Goal: Task Accomplishment & Management: Manage account settings

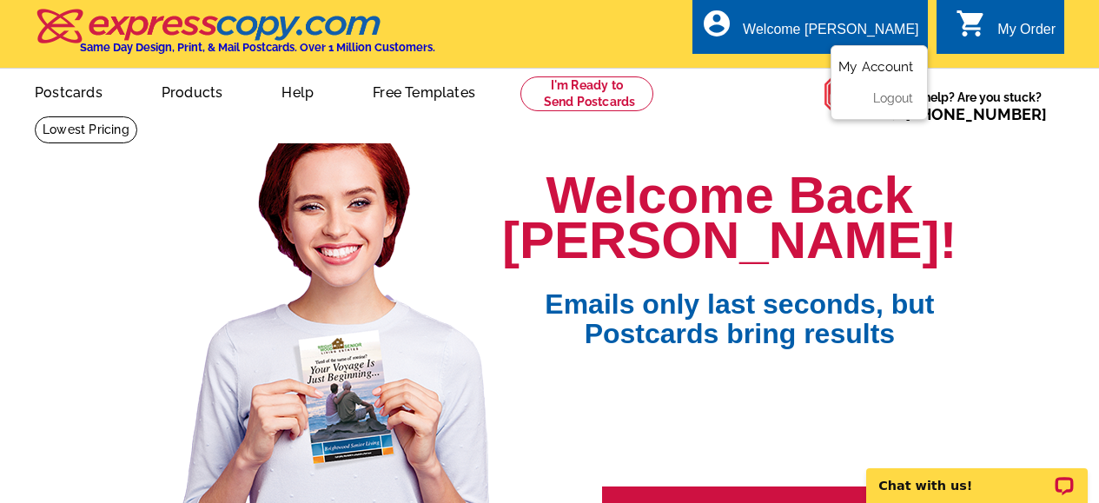
click at [884, 67] on link "My Account" at bounding box center [875, 67] width 75 height 16
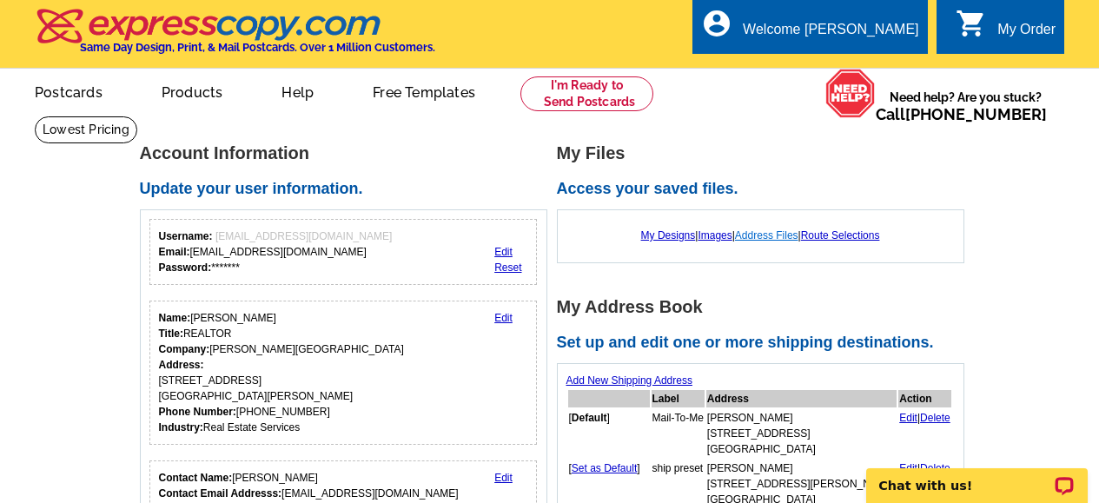
click at [777, 237] on link "Address Files" at bounding box center [766, 235] width 63 height 12
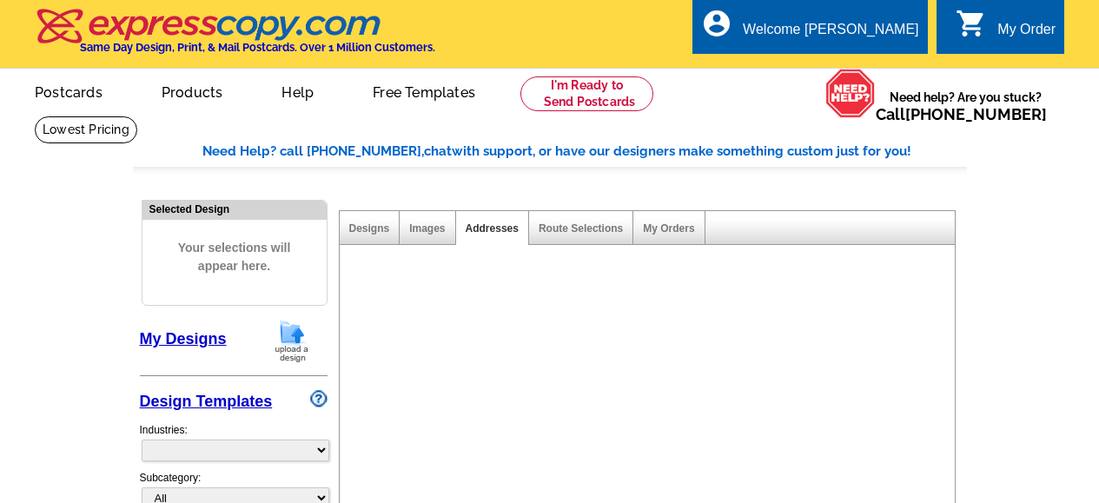
select select "785"
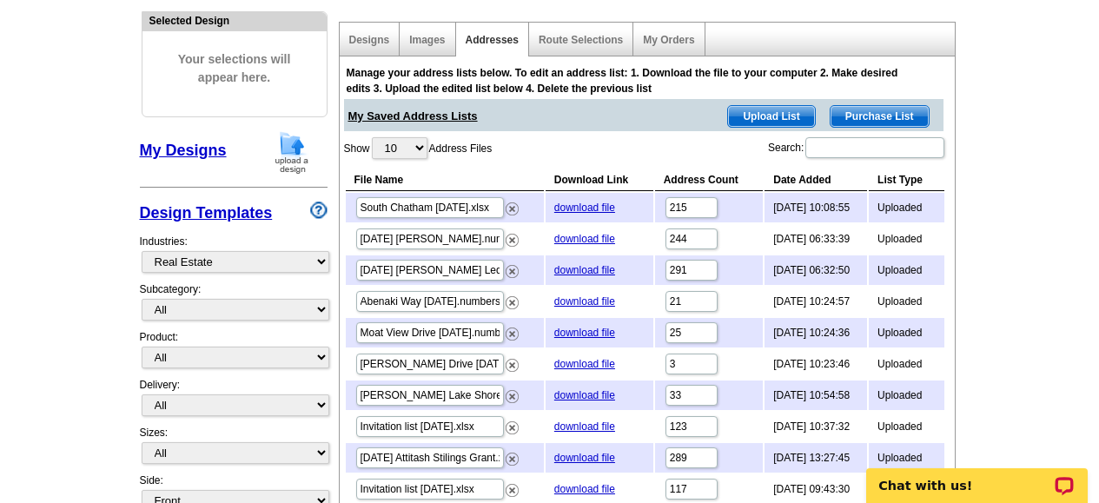
scroll to position [190, 0]
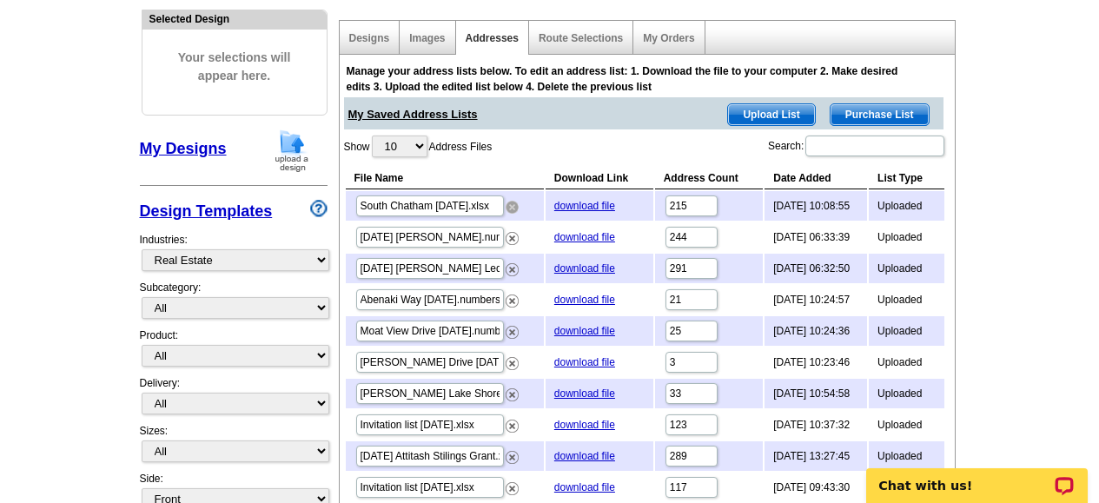
click at [511, 205] on img at bounding box center [512, 207] width 13 height 13
click at [763, 113] on span "Upload List" at bounding box center [771, 114] width 86 height 21
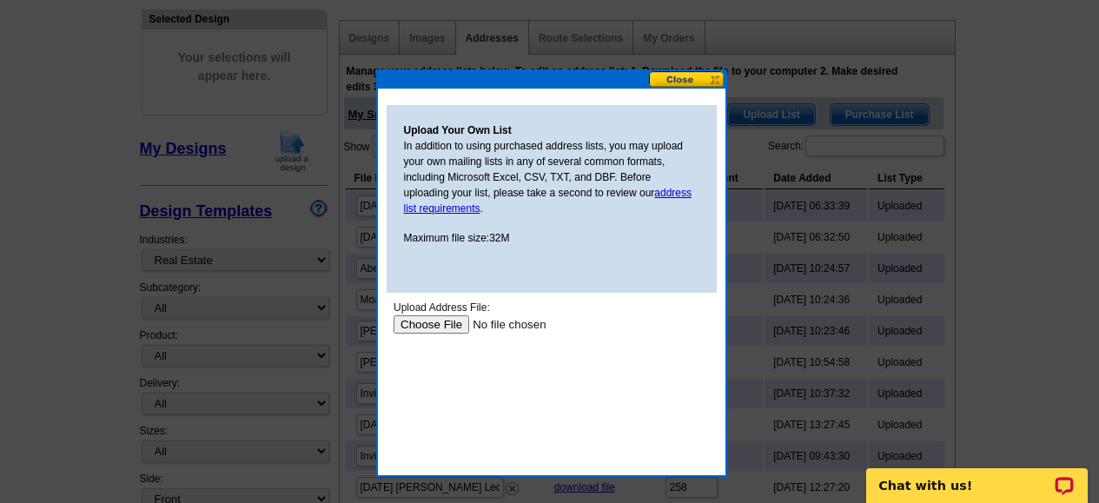
scroll to position [0, 0]
click at [452, 321] on input "file" at bounding box center [503, 324] width 220 height 18
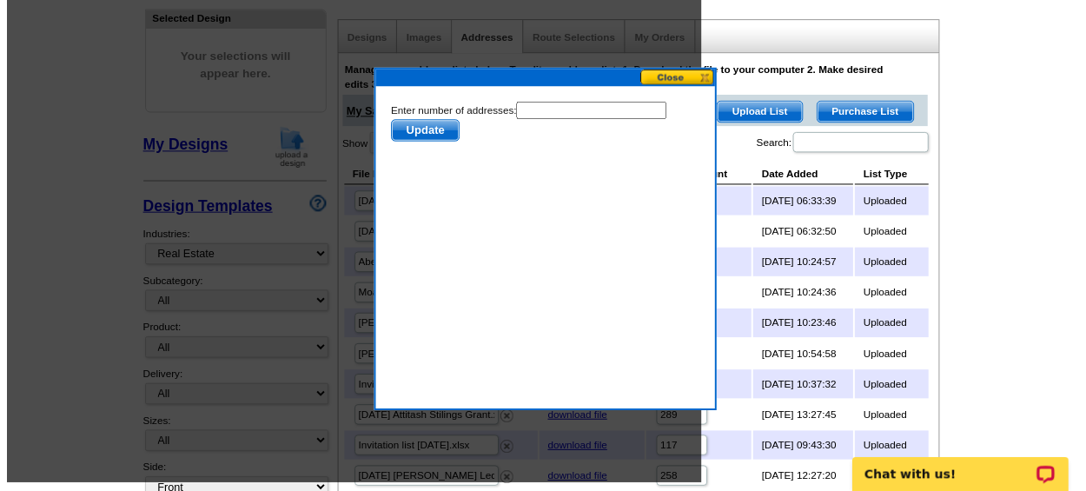
scroll to position [209, 0]
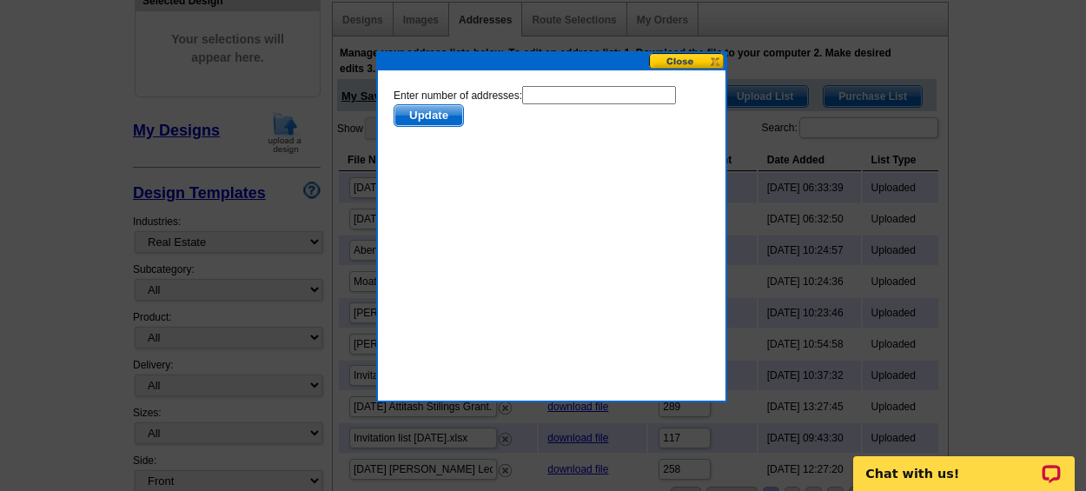
click at [555, 88] on input "text" at bounding box center [598, 95] width 154 height 18
type input "215"
click at [430, 116] on span "Update" at bounding box center [428, 115] width 69 height 21
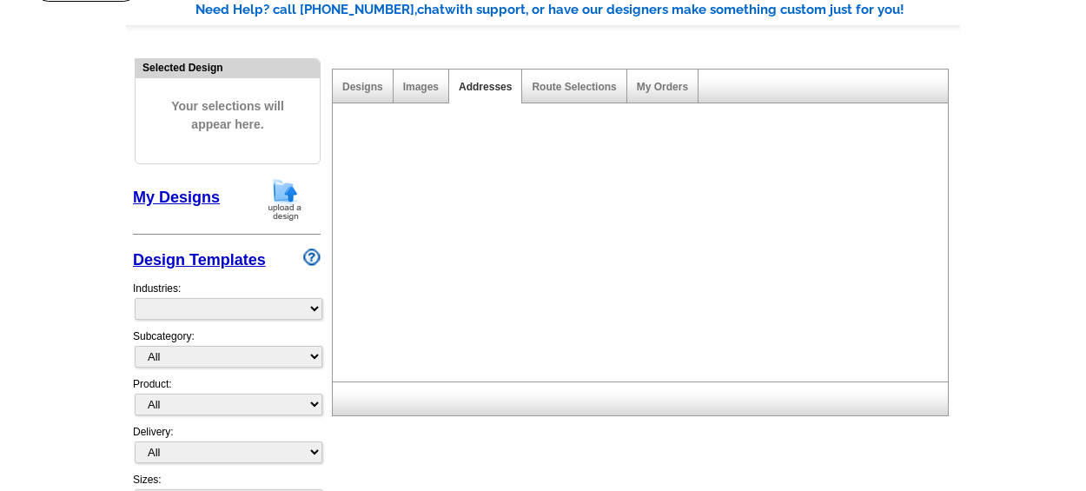
select select "785"
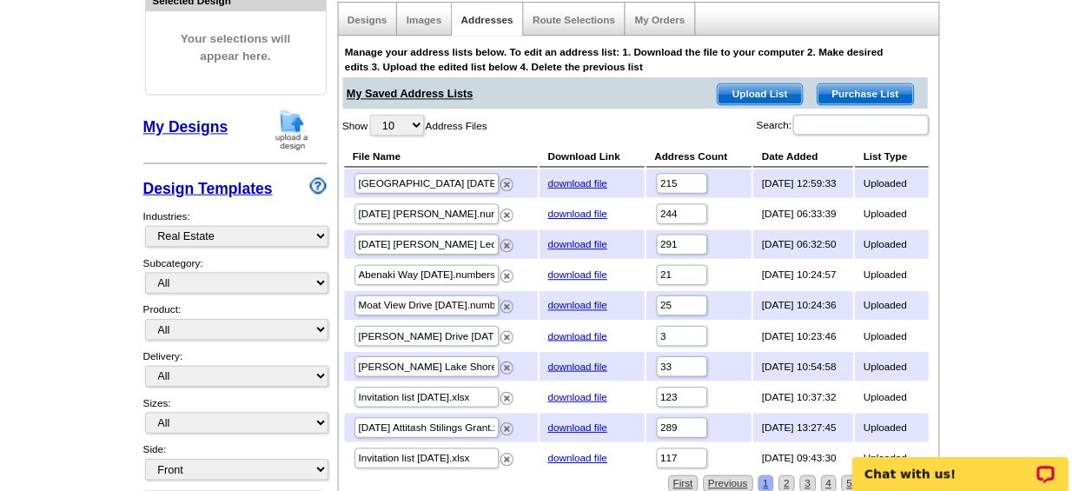
scroll to position [227, 0]
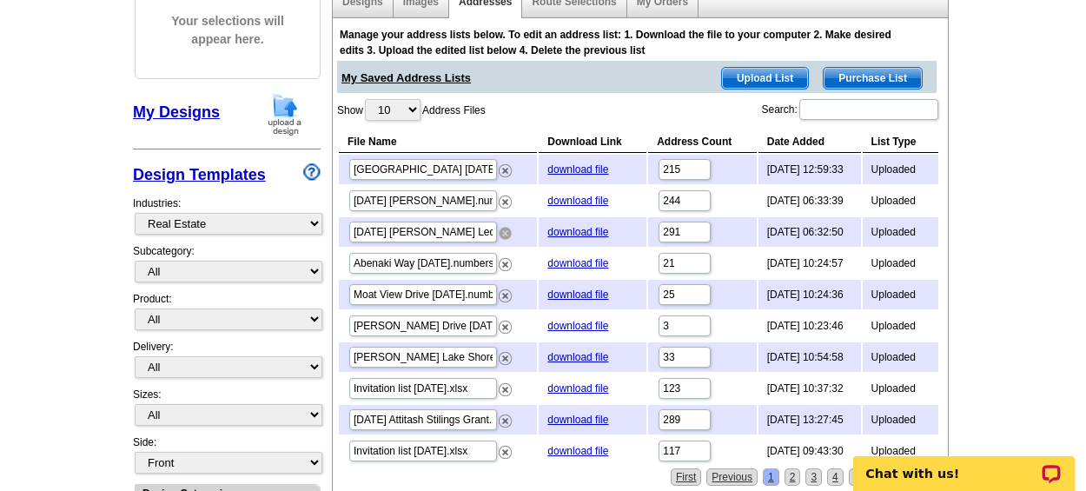
click at [504, 229] on img at bounding box center [505, 233] width 13 height 13
click at [758, 77] on span "Upload List" at bounding box center [765, 78] width 86 height 21
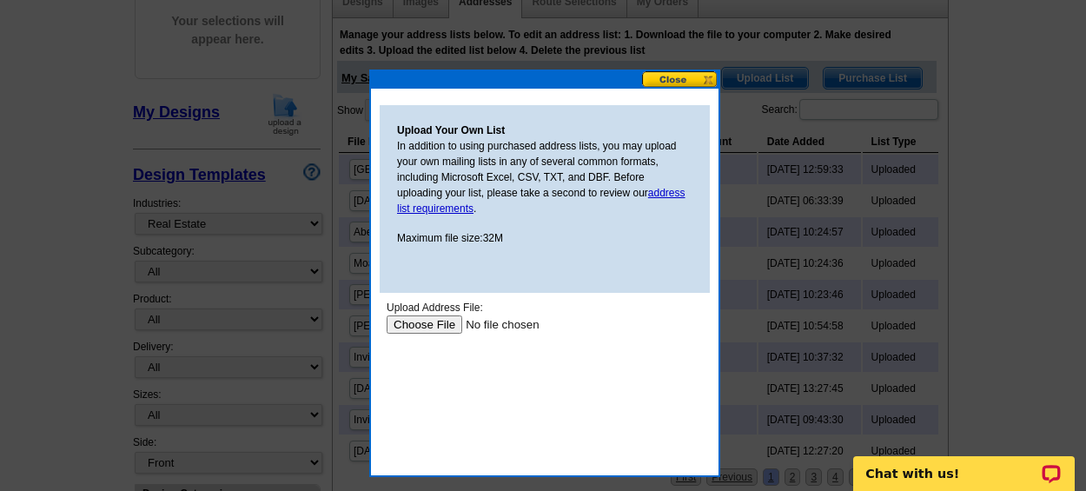
scroll to position [0, 0]
click at [424, 322] on input "file" at bounding box center [497, 324] width 220 height 18
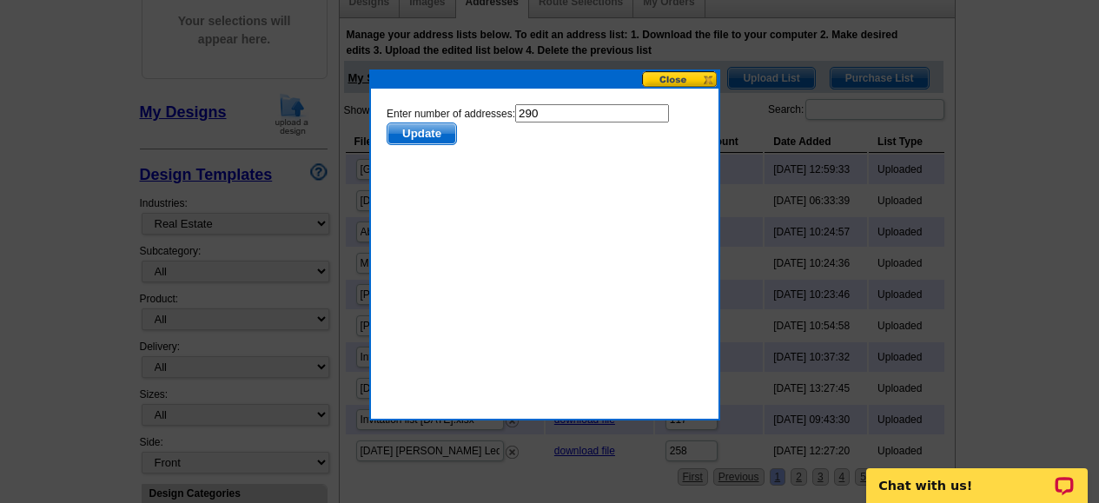
click at [434, 132] on span "Update" at bounding box center [422, 133] width 69 height 21
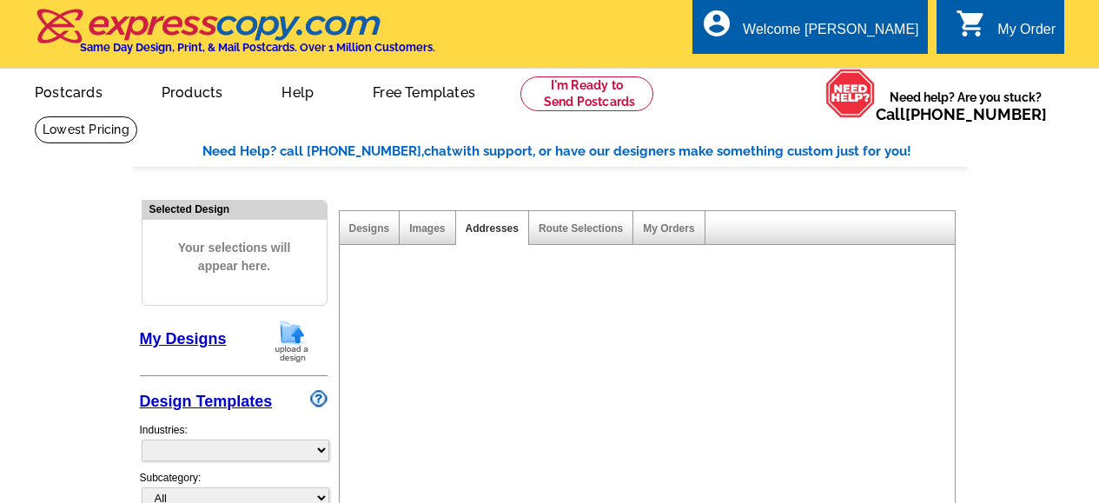
scroll to position [143, 0]
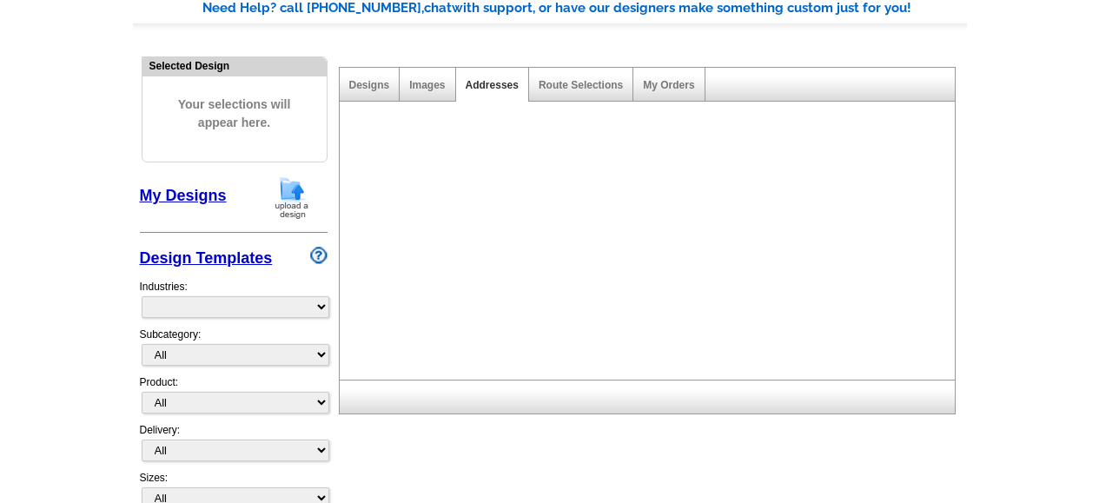
select select "785"
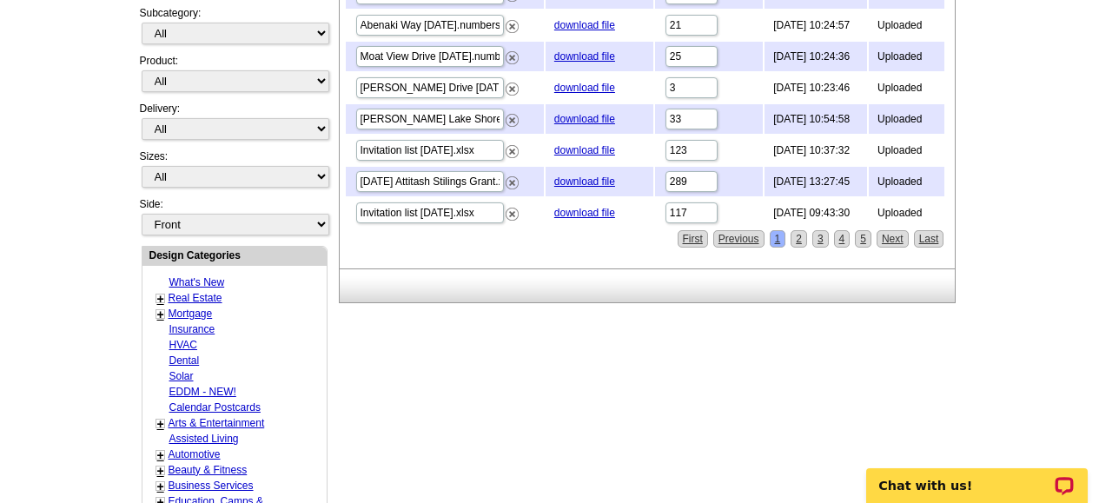
scroll to position [0, 0]
